Goal: Task Accomplishment & Management: Manage account settings

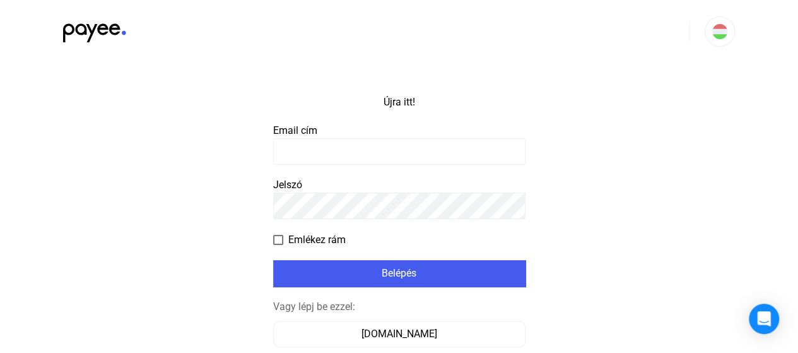
click at [342, 158] on input at bounding box center [399, 151] width 252 height 26
type input "**********"
click input "submit" at bounding box center [0, 0] width 0 height 0
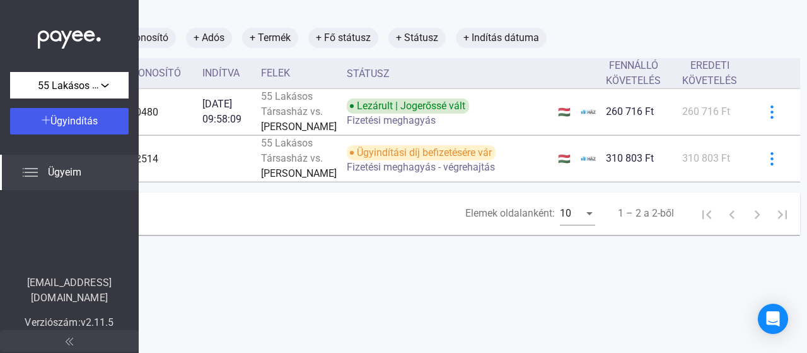
scroll to position [81, 98]
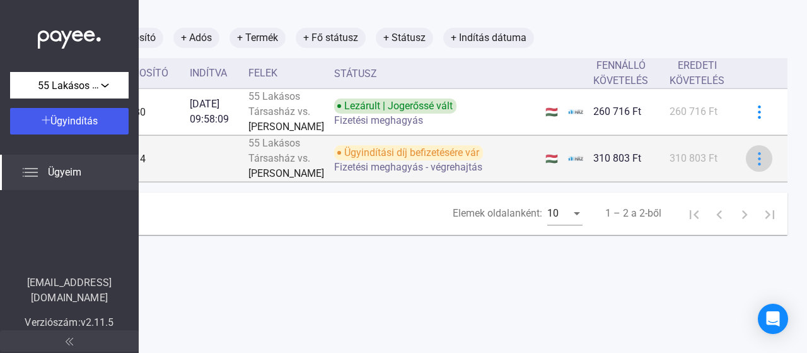
click at [753, 165] on img at bounding box center [759, 158] width 13 height 13
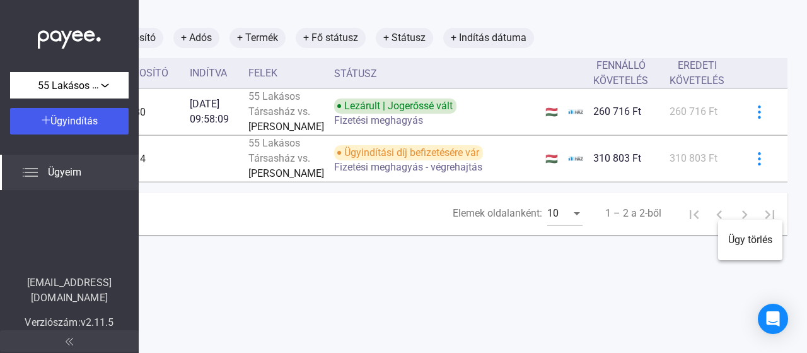
drag, startPoint x: 567, startPoint y: 346, endPoint x: 457, endPoint y: 347, distance: 109.8
click at [458, 347] on div at bounding box center [403, 176] width 807 height 353
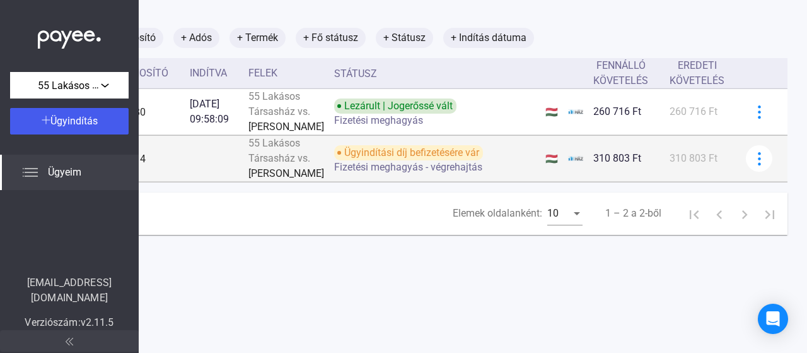
drag, startPoint x: 492, startPoint y: 178, endPoint x: 487, endPoint y: 229, distance: 50.7
click at [491, 178] on td "Ügyindítási díj befizetésére vár Fizetési meghagyás - végrehajtás" at bounding box center [434, 159] width 211 height 46
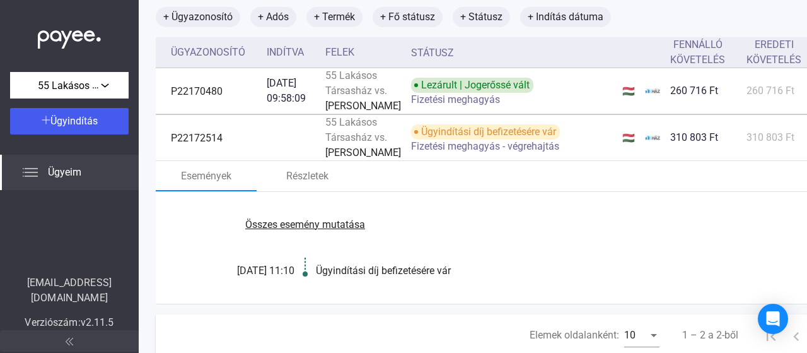
scroll to position [81, 0]
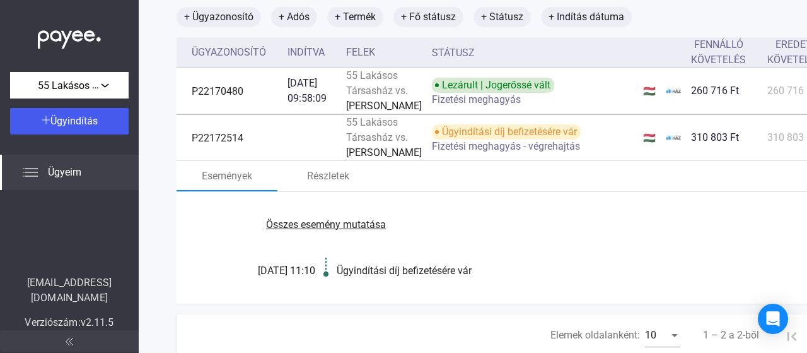
click at [54, 168] on font "Ügyeim" at bounding box center [64, 172] width 33 height 12
click at [67, 177] on font "Ügyeim" at bounding box center [64, 172] width 33 height 12
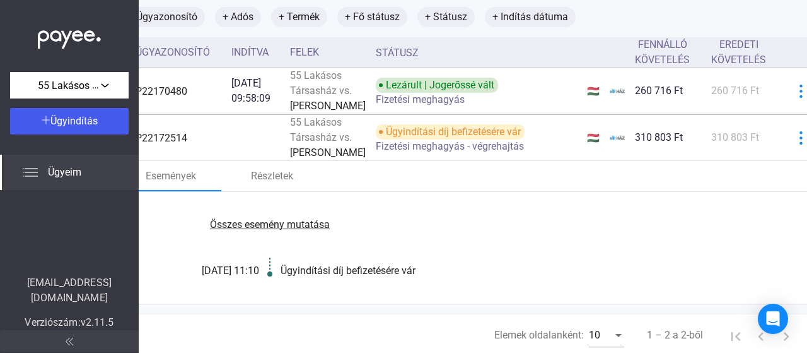
scroll to position [81, 98]
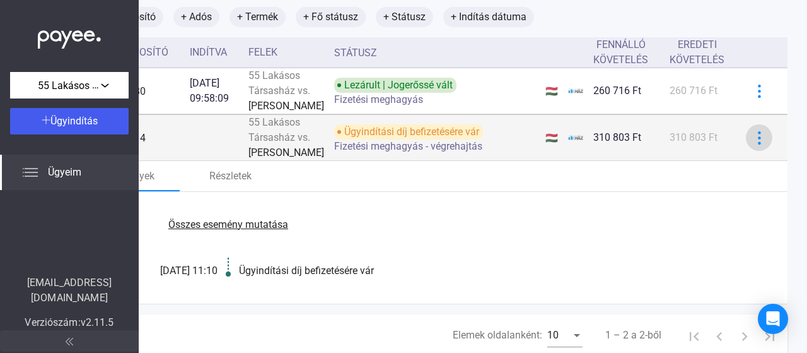
click at [753, 144] on img at bounding box center [759, 137] width 13 height 13
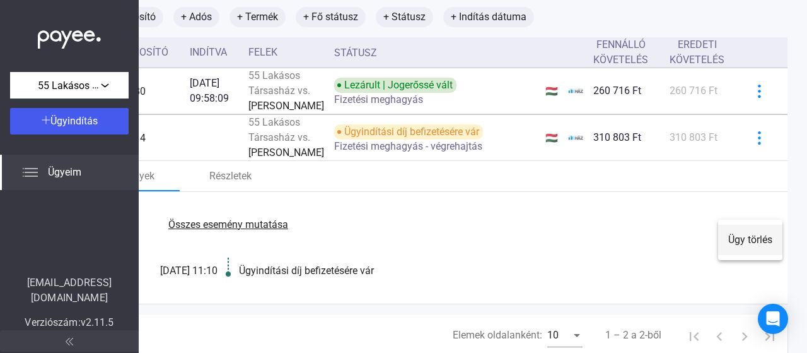
click at [737, 244] on font "Ügy törlés" at bounding box center [750, 239] width 44 height 12
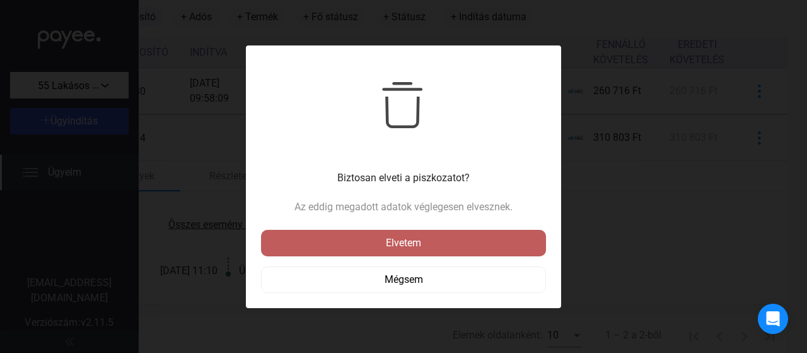
click at [414, 244] on font "Elvetem" at bounding box center [403, 243] width 35 height 12
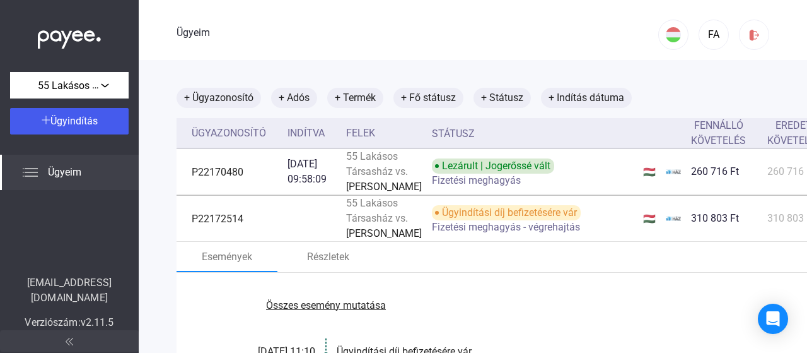
scroll to position [0, 98]
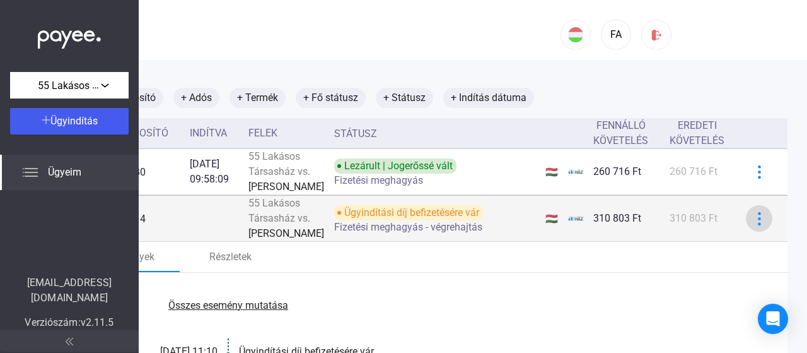
click at [750, 225] on div at bounding box center [759, 218] width 19 height 13
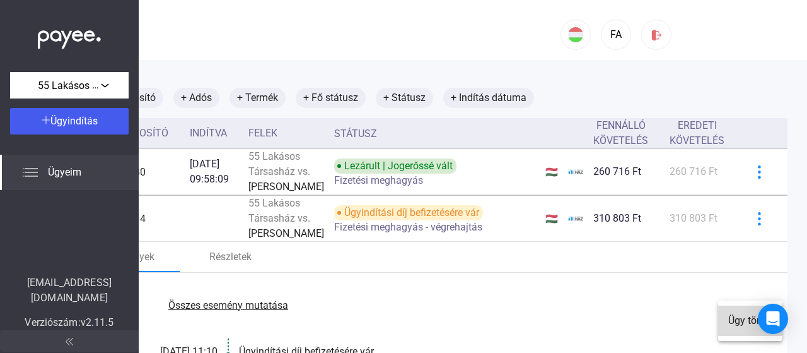
click at [744, 319] on font "Ügy törlés" at bounding box center [750, 320] width 44 height 12
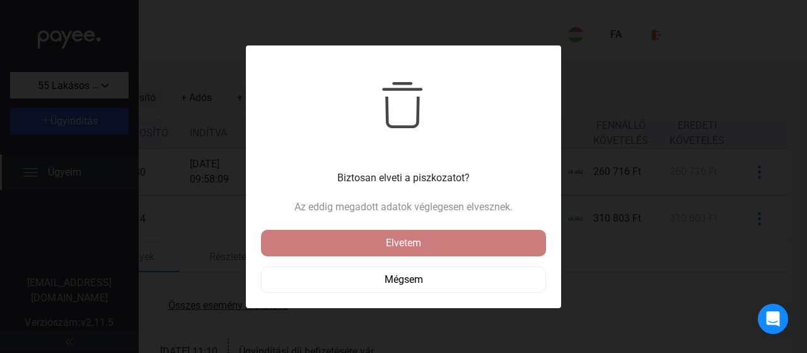
click at [411, 242] on font "Elvetem" at bounding box center [403, 243] width 35 height 12
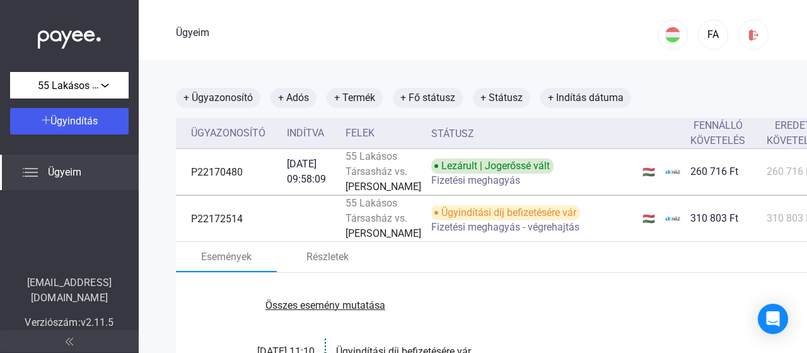
scroll to position [0, 0]
click at [576, 103] on font "+ Indítás dátuma" at bounding box center [587, 97] width 76 height 15
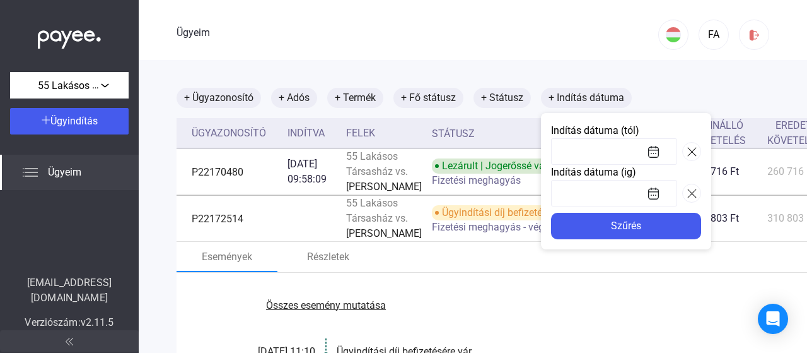
click at [620, 265] on div at bounding box center [403, 176] width 807 height 353
